Goal: Information Seeking & Learning: Learn about a topic

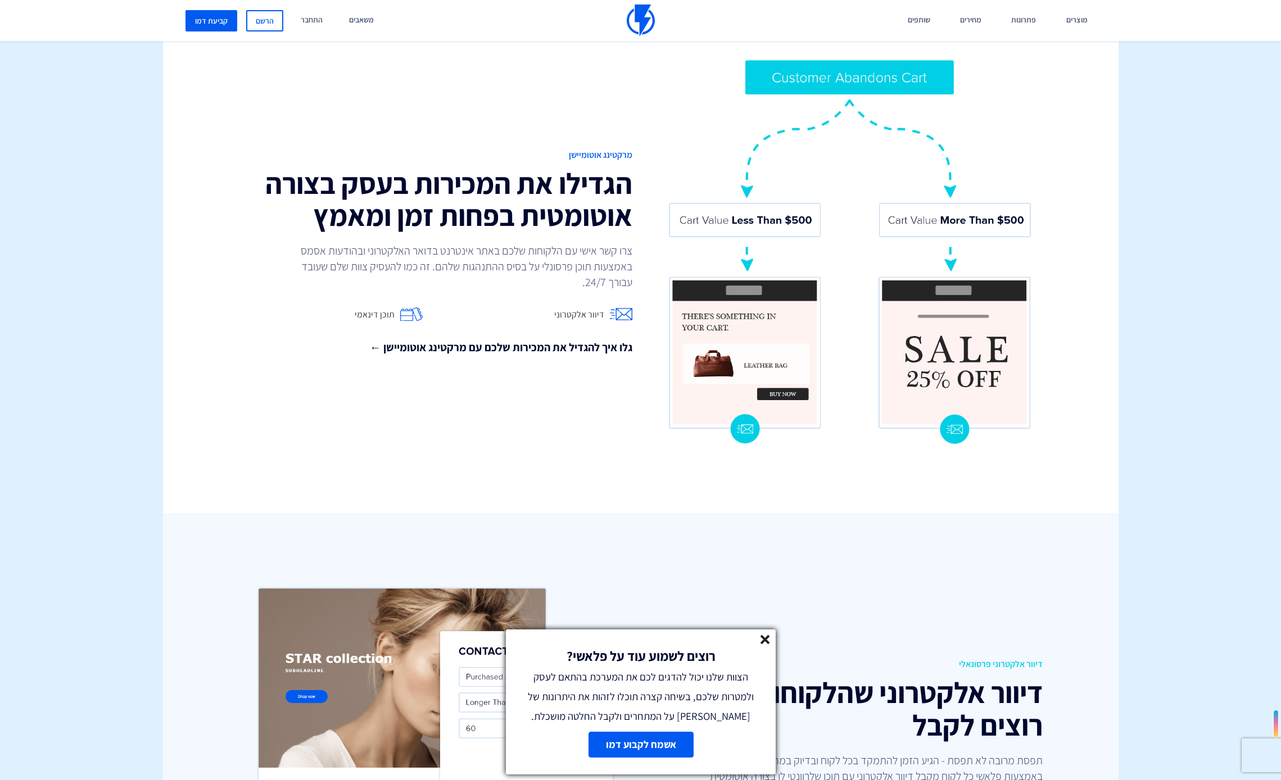
scroll to position [986, 0]
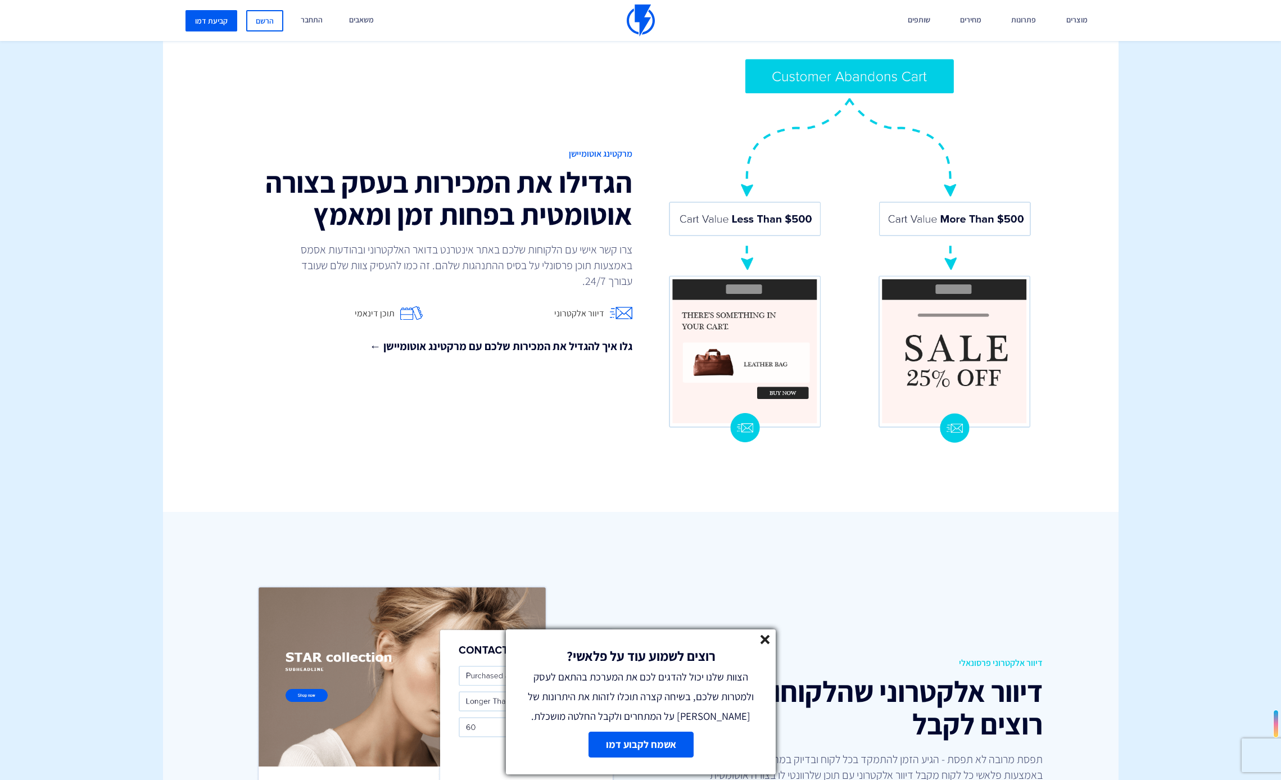
click at [769, 640] on icon at bounding box center [766, 640] width 10 height 10
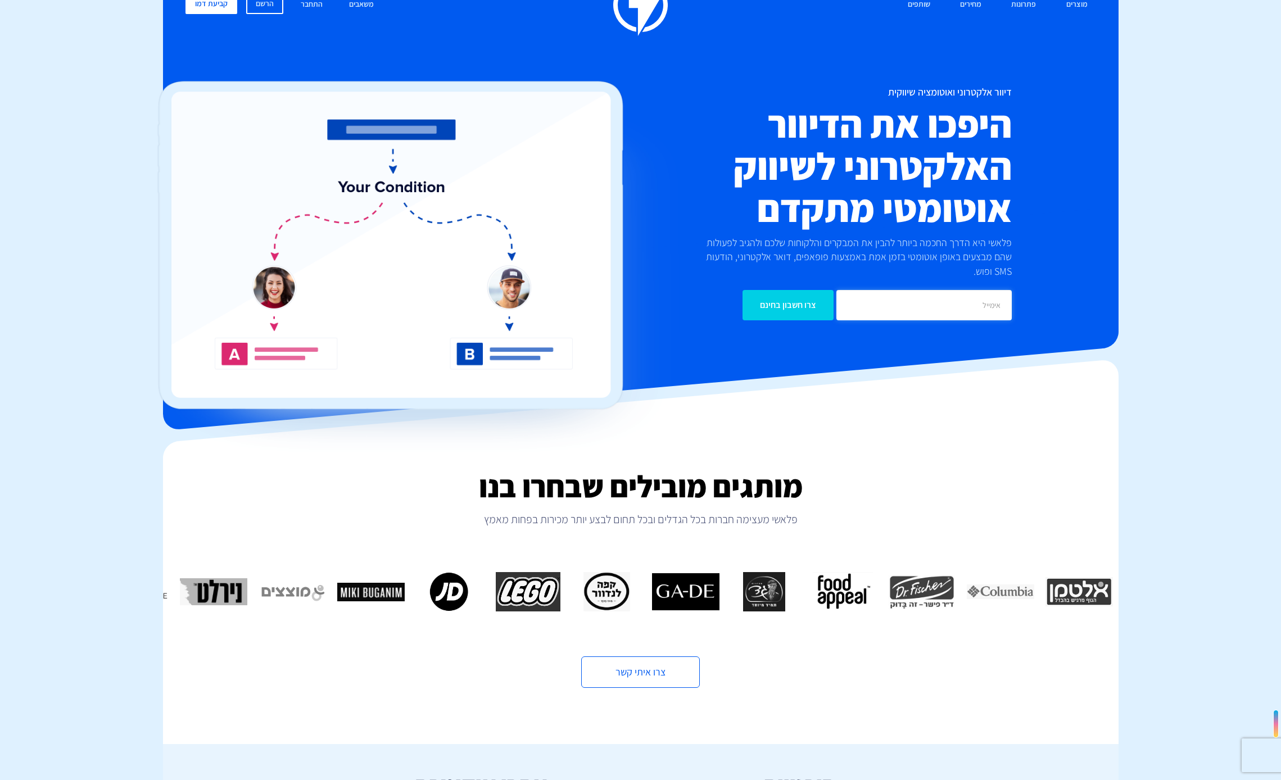
scroll to position [0, 0]
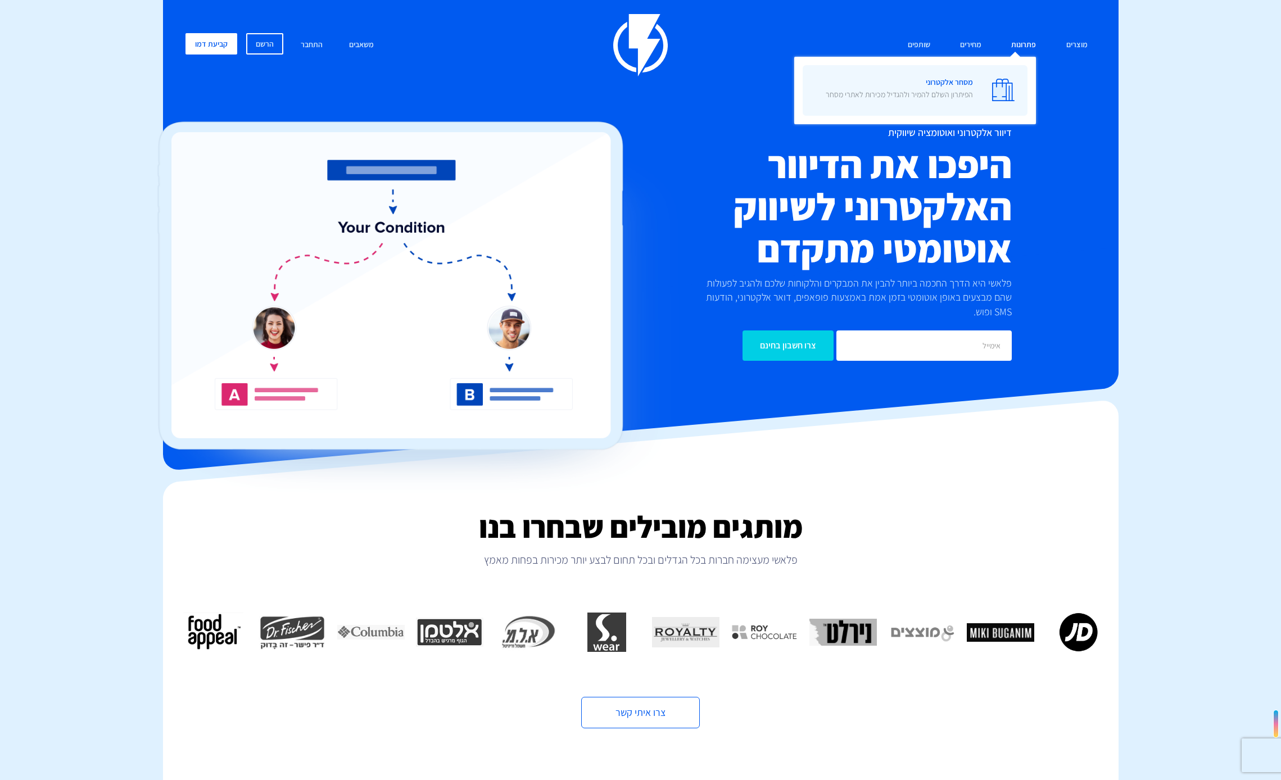
click at [960, 86] on span "מסחר אלקטרוני הפיתרון השלם להמיר ולהגדיל מכירות לאתרי מסחר" at bounding box center [899, 90] width 147 height 32
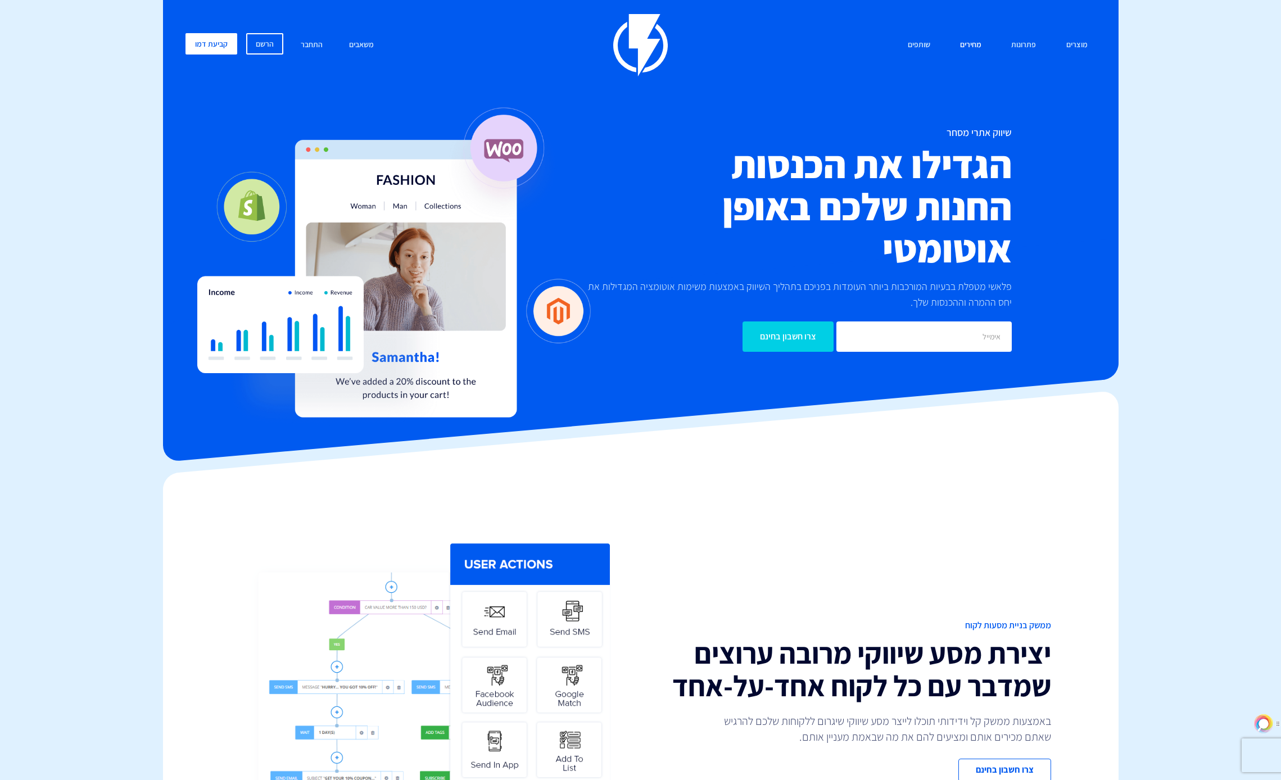
click at [965, 44] on link "מחירים" at bounding box center [971, 45] width 38 height 24
